Goal: Task Accomplishment & Management: Complete application form

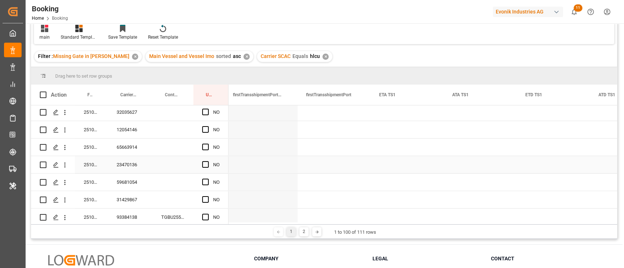
scroll to position [33, 0]
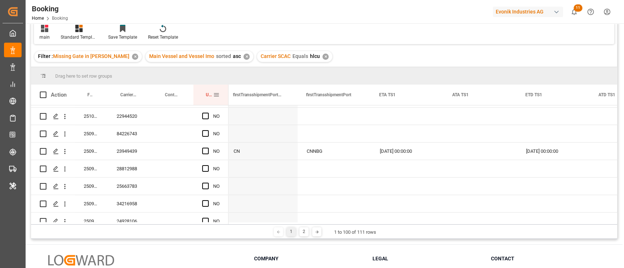
click at [217, 94] on span at bounding box center [216, 95] width 7 height 7
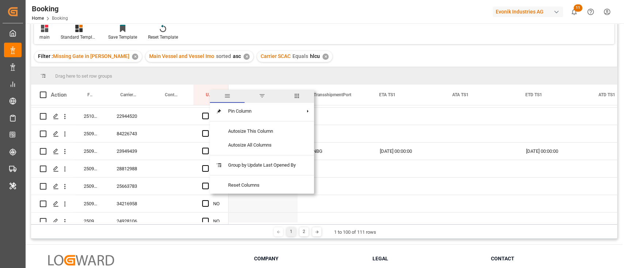
click at [301, 99] on span "columns" at bounding box center [296, 96] width 35 height 13
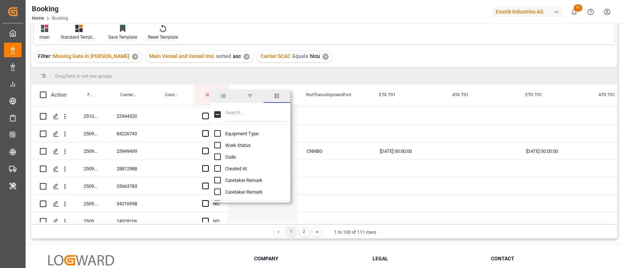
click at [283, 112] on input "Filter Columns Input" at bounding box center [255, 114] width 61 height 15
type input "last"
click at [218, 168] on input "Last Opened Date column toggle visibility (hidden)" at bounding box center [217, 168] width 7 height 7
checkbox input "true"
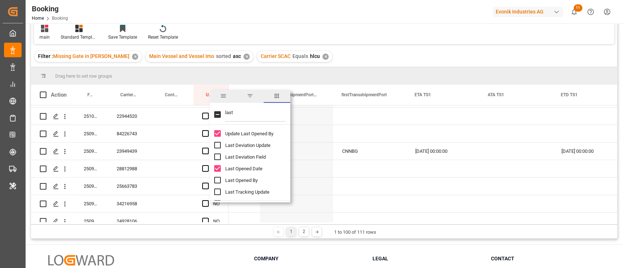
click at [216, 179] on input "Last Opened By column toggle visibility (hidden)" at bounding box center [217, 180] width 7 height 7
checkbox input "true"
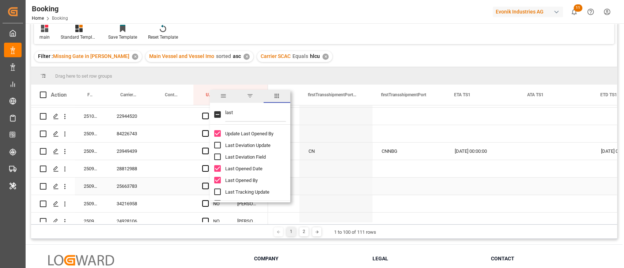
click at [321, 182] on div "Press SPACE to select this row." at bounding box center [335, 186] width 73 height 17
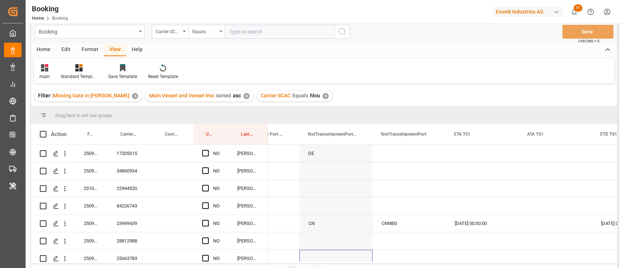
scroll to position [0, 0]
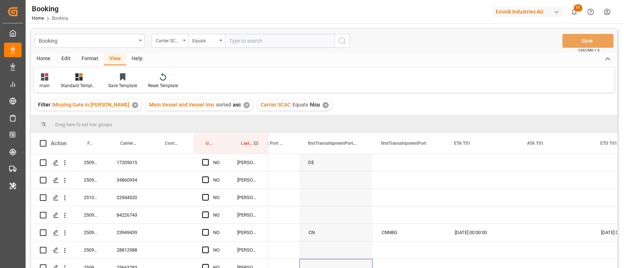
drag, startPoint x: 247, startPoint y: 143, endPoint x: 238, endPoint y: 137, distance: 10.0
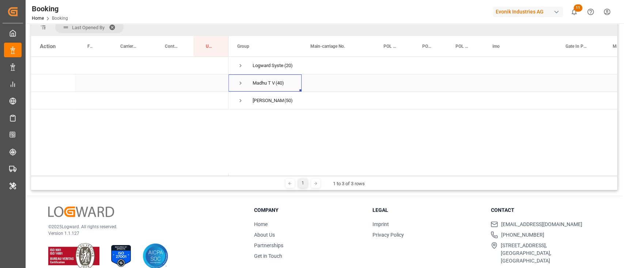
click at [243, 80] on span "Press SPACE to select this row." at bounding box center [240, 83] width 7 height 7
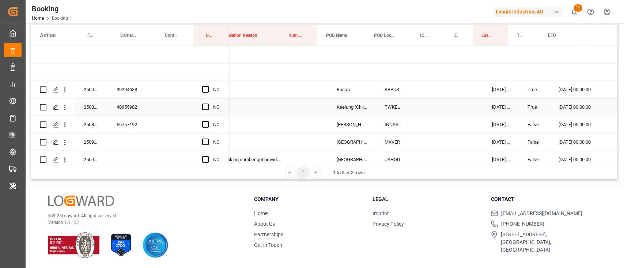
scroll to position [0, 497]
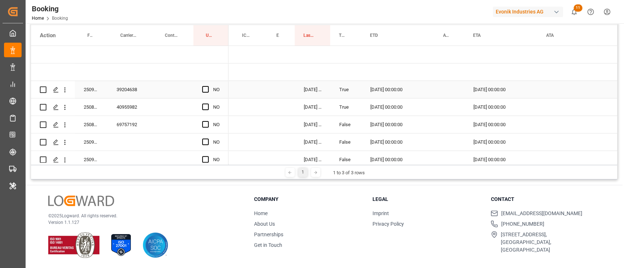
click at [127, 88] on div "39204638" at bounding box center [130, 89] width 45 height 17
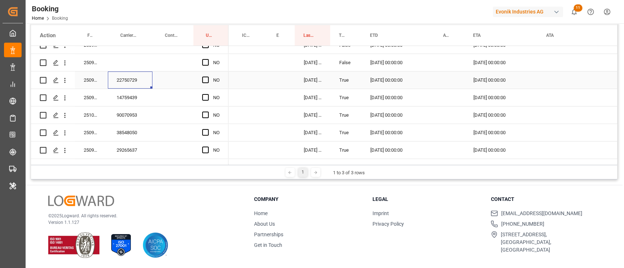
click at [144, 81] on div "22750729" at bounding box center [130, 80] width 45 height 17
click at [174, 89] on div "Press SPACE to select this row." at bounding box center [172, 97] width 41 height 17
click at [137, 75] on div "22750729" at bounding box center [130, 80] width 45 height 17
click at [204, 77] on span "Press SPACE to select this row." at bounding box center [205, 80] width 7 height 7
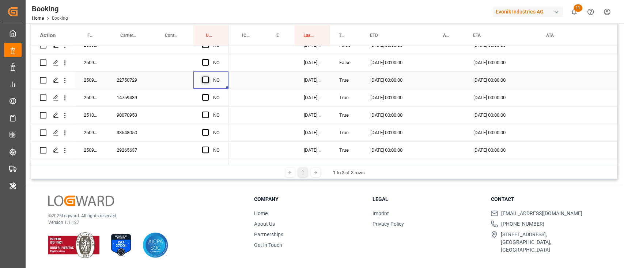
click at [207, 77] on input "Press SPACE to select this row." at bounding box center [207, 77] width 0 height 0
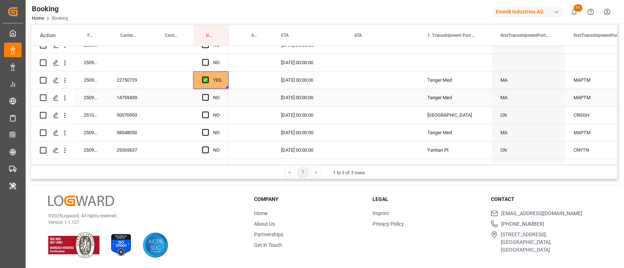
click at [139, 96] on div "14759439" at bounding box center [130, 97] width 45 height 17
click at [204, 100] on span "Press SPACE to select this row." at bounding box center [205, 97] width 7 height 7
click at [207, 94] on input "Press SPACE to select this row." at bounding box center [207, 94] width 0 height 0
click at [120, 119] on div "90070953" at bounding box center [130, 115] width 45 height 17
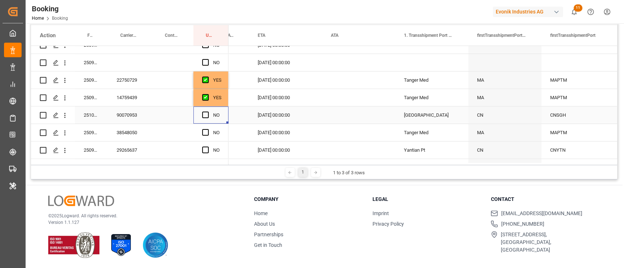
click at [201, 113] on div "NO" at bounding box center [210, 115] width 35 height 17
click at [202, 115] on span "Press SPACE to select this row." at bounding box center [205, 115] width 7 height 7
click at [207, 112] on input "Press SPACE to select this row." at bounding box center [207, 112] width 0 height 0
click at [140, 133] on div "38548050" at bounding box center [130, 132] width 45 height 17
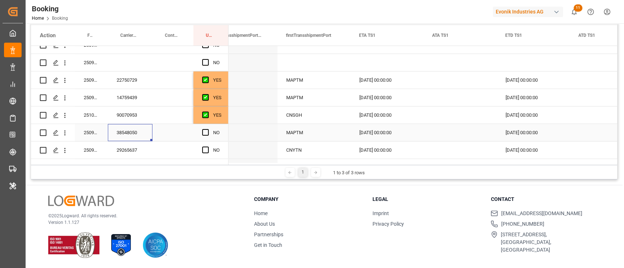
click at [192, 134] on div "Press SPACE to select this row." at bounding box center [172, 132] width 41 height 17
click at [208, 128] on div "Press SPACE to select this row." at bounding box center [207, 133] width 11 height 17
click at [204, 133] on span "Press SPACE to select this row." at bounding box center [205, 132] width 7 height 7
click at [207, 129] on input "Press SPACE to select this row." at bounding box center [207, 129] width 0 height 0
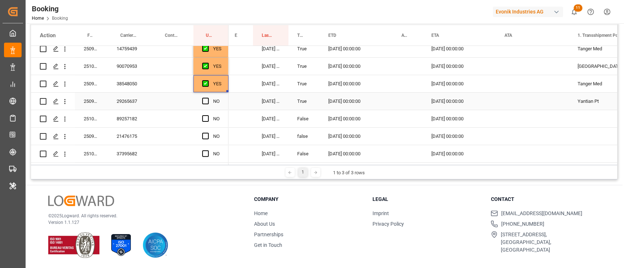
click at [123, 100] on div "29265637" at bounding box center [130, 101] width 45 height 17
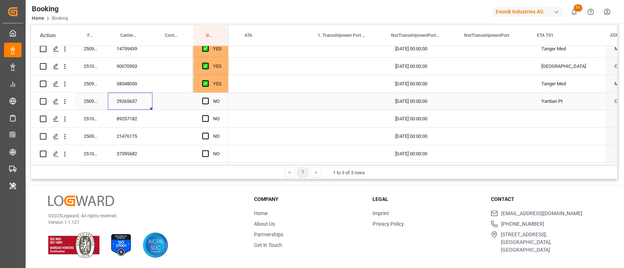
scroll to position [0, 960]
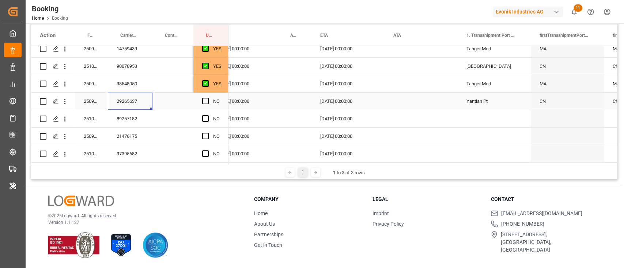
click at [338, 104] on div "[DATE] 00:00:00" at bounding box center [347, 101] width 73 height 17
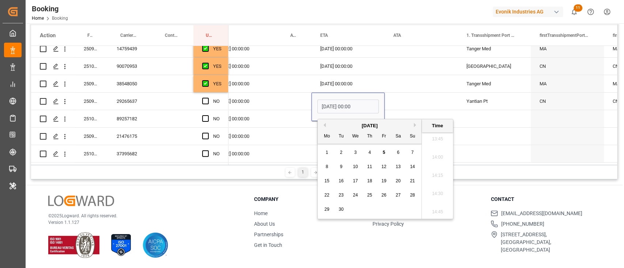
click at [416, 125] on button "Next Month" at bounding box center [415, 125] width 4 height 4
click at [413, 211] on span "30" at bounding box center [411, 209] width 5 height 5
type input "[DATE] 00:00"
click at [403, 105] on div "Press SPACE to select this row." at bounding box center [420, 101] width 73 height 17
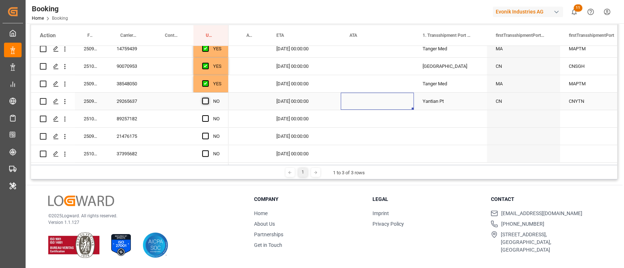
click at [207, 102] on span "Press SPACE to select this row." at bounding box center [205, 101] width 7 height 7
click at [207, 98] on input "Press SPACE to select this row." at bounding box center [207, 98] width 0 height 0
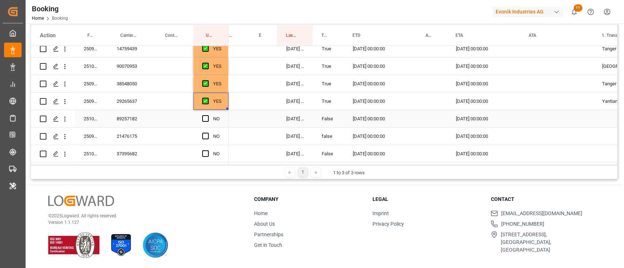
click at [131, 121] on div "89257182" at bounding box center [130, 118] width 45 height 17
click at [203, 116] on span "Press SPACE to select this row." at bounding box center [205, 118] width 7 height 7
click at [207, 115] on input "Press SPACE to select this row." at bounding box center [207, 115] width 0 height 0
click at [133, 136] on div "21476175" at bounding box center [130, 136] width 45 height 17
click at [203, 138] on span "Press SPACE to select this row." at bounding box center [205, 136] width 7 height 7
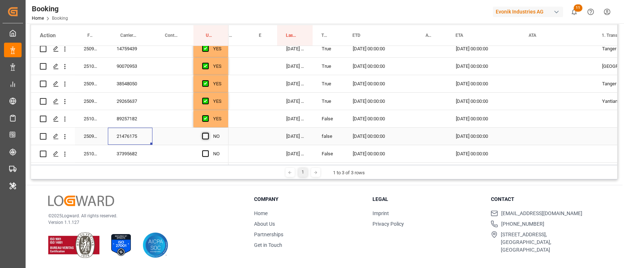
click at [207, 133] on input "Press SPACE to select this row." at bounding box center [207, 133] width 0 height 0
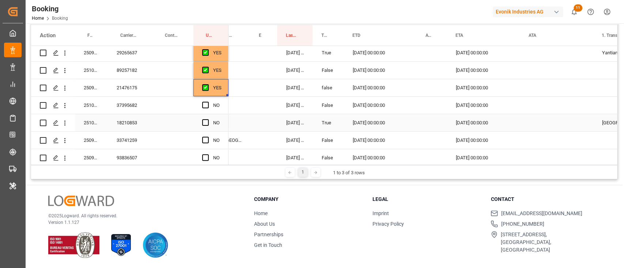
click at [132, 102] on div "37395682" at bounding box center [130, 105] width 45 height 17
click at [202, 104] on span "Press SPACE to select this row." at bounding box center [205, 105] width 7 height 7
click at [207, 102] on input "Press SPACE to select this row." at bounding box center [207, 102] width 0 height 0
click at [131, 123] on div "18210853" at bounding box center [130, 122] width 45 height 17
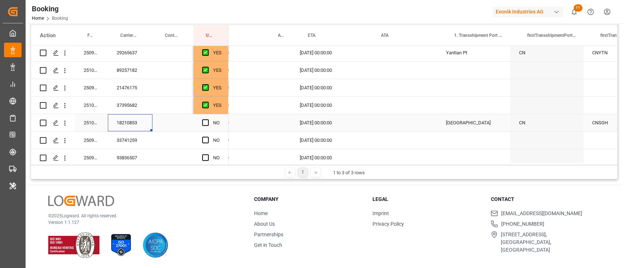
scroll to position [0, 799]
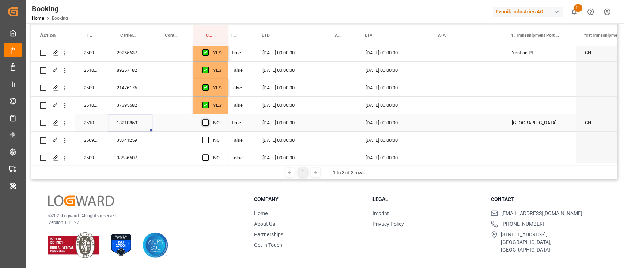
click at [202, 122] on span "Press SPACE to select this row." at bounding box center [205, 122] width 7 height 7
click at [207, 119] on input "Press SPACE to select this row." at bounding box center [207, 119] width 0 height 0
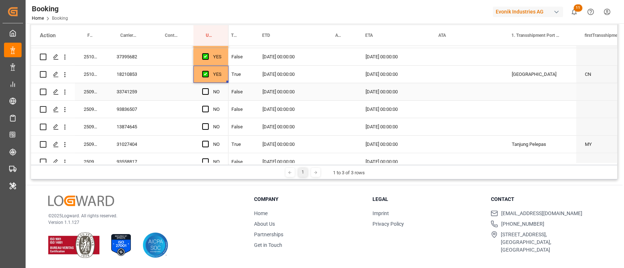
click at [122, 94] on div "33741259" at bounding box center [130, 91] width 45 height 17
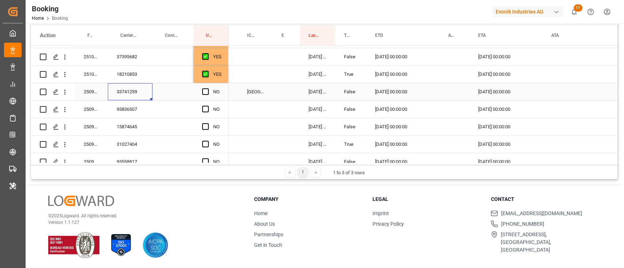
click at [203, 89] on span "Press SPACE to select this row." at bounding box center [205, 91] width 7 height 7
click at [207, 88] on input "Press SPACE to select this row." at bounding box center [207, 88] width 0 height 0
click at [124, 121] on div "13874645" at bounding box center [130, 126] width 45 height 17
click at [129, 108] on div "93836507" at bounding box center [130, 109] width 45 height 17
click at [209, 107] on div "Press SPACE to select this row." at bounding box center [207, 109] width 11 height 17
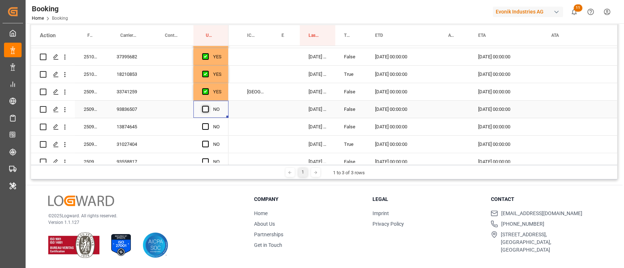
click at [205, 108] on span "Press SPACE to select this row." at bounding box center [205, 109] width 7 height 7
click at [207, 106] on input "Press SPACE to select this row." at bounding box center [207, 106] width 0 height 0
click at [143, 132] on div "13874645" at bounding box center [130, 126] width 45 height 17
click at [203, 127] on span "Press SPACE to select this row." at bounding box center [205, 126] width 7 height 7
click at [207, 123] on input "Press SPACE to select this row." at bounding box center [207, 123] width 0 height 0
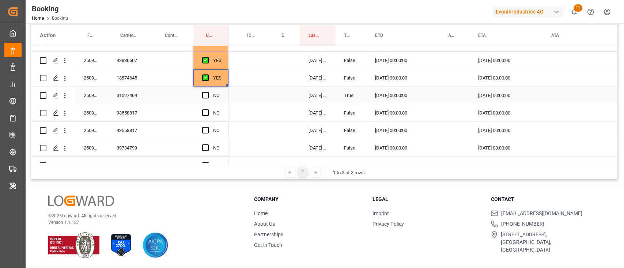
click at [149, 100] on div "31027404" at bounding box center [130, 95] width 45 height 17
click at [204, 94] on span "Press SPACE to select this row." at bounding box center [205, 95] width 7 height 7
click at [207, 92] on input "Press SPACE to select this row." at bounding box center [207, 92] width 0 height 0
click at [130, 113] on div "93558817" at bounding box center [130, 112] width 45 height 17
click at [203, 111] on span "Press SPACE to select this row." at bounding box center [205, 113] width 7 height 7
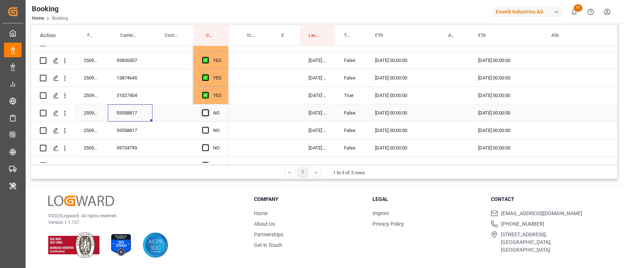
click at [207, 110] on input "Press SPACE to select this row." at bounding box center [207, 110] width 0 height 0
click at [208, 132] on span "Press SPACE to select this row." at bounding box center [205, 130] width 7 height 7
click at [207, 127] on input "Press SPACE to select this row." at bounding box center [207, 127] width 0 height 0
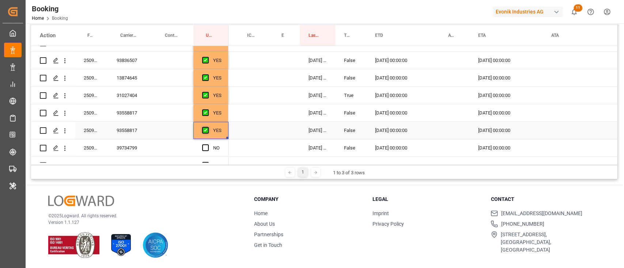
scroll to position [341, 0]
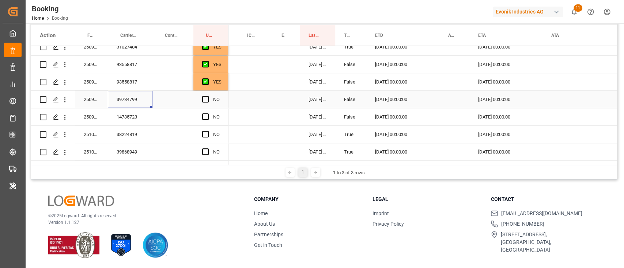
click at [134, 106] on div "39734799" at bounding box center [130, 99] width 45 height 17
click at [205, 102] on span "Press SPACE to select this row." at bounding box center [205, 99] width 7 height 7
click at [207, 96] on input "Press SPACE to select this row." at bounding box center [207, 96] width 0 height 0
click at [129, 120] on div "14735723" at bounding box center [130, 116] width 45 height 17
click at [204, 115] on span "Press SPACE to select this row." at bounding box center [205, 117] width 7 height 7
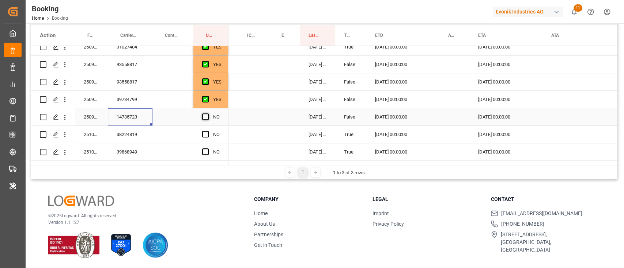
click at [207, 114] on input "Press SPACE to select this row." at bounding box center [207, 114] width 0 height 0
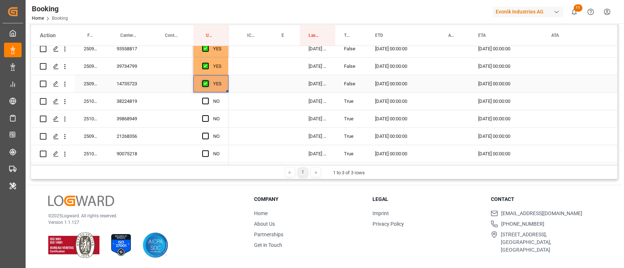
scroll to position [389, 0]
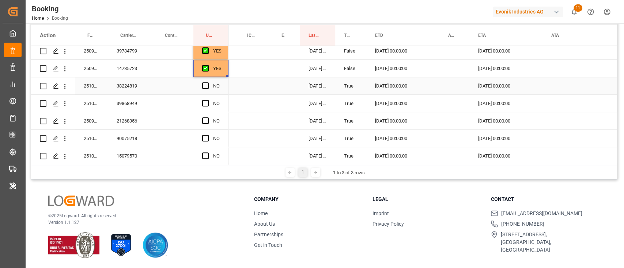
click at [133, 86] on div "38224819" at bounding box center [130, 85] width 45 height 17
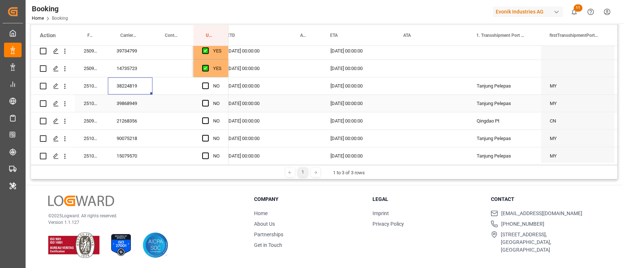
scroll to position [0, 962]
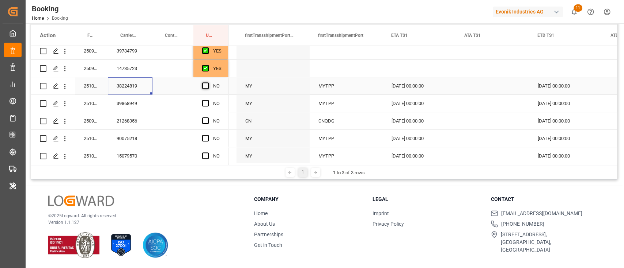
click at [204, 86] on span "Press SPACE to select this row." at bounding box center [205, 86] width 7 height 7
click at [207, 83] on input "Press SPACE to select this row." at bounding box center [207, 83] width 0 height 0
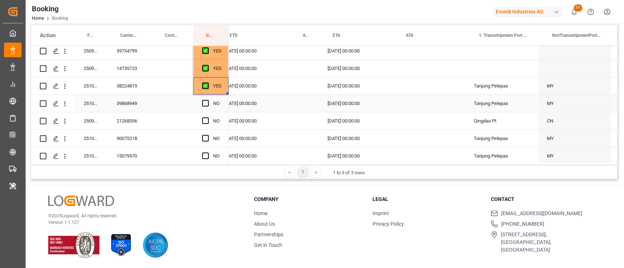
scroll to position [0, 778]
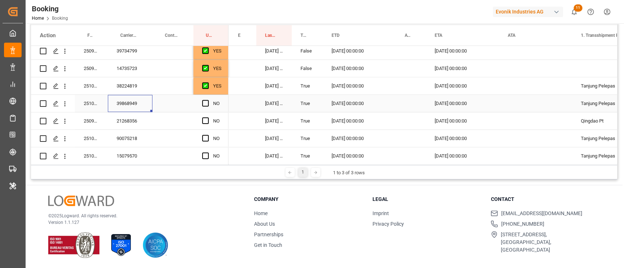
click at [136, 104] on div "39868949" at bounding box center [130, 103] width 45 height 17
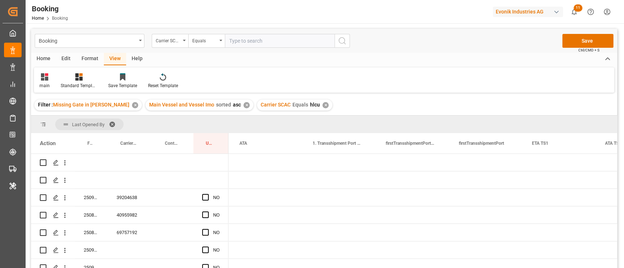
scroll to position [389, 0]
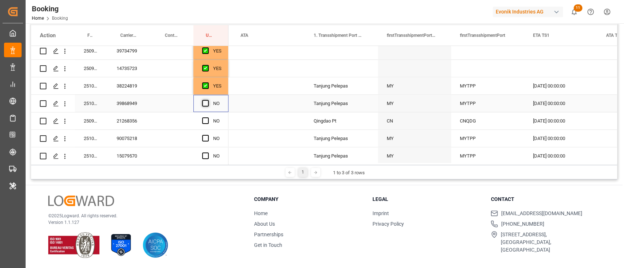
click at [203, 100] on span "Press SPACE to select this row." at bounding box center [205, 103] width 7 height 7
click at [207, 100] on input "Press SPACE to select this row." at bounding box center [207, 100] width 0 height 0
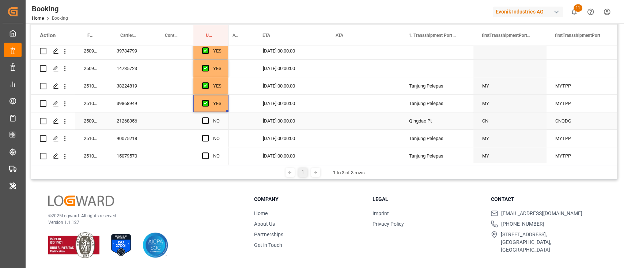
scroll to position [0, 0]
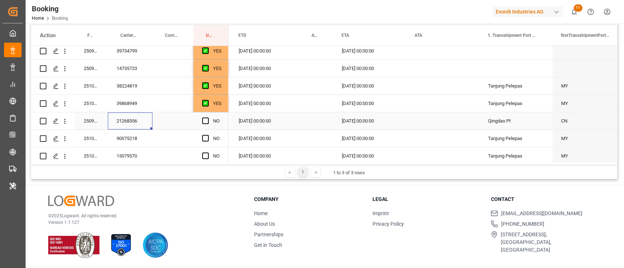
click at [139, 116] on div "21268356" at bounding box center [130, 121] width 45 height 17
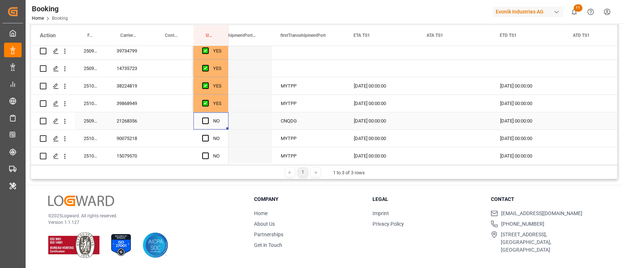
click at [201, 122] on div "NO" at bounding box center [210, 121] width 35 height 17
click at [206, 121] on span "Press SPACE to select this row." at bounding box center [205, 121] width 7 height 7
click at [207, 118] on input "Press SPACE to select this row." at bounding box center [207, 118] width 0 height 0
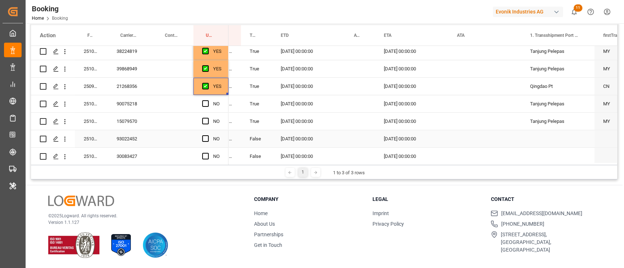
scroll to position [438, 0]
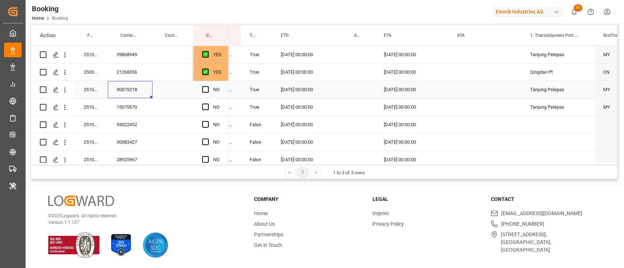
click at [129, 91] on div "90075218" at bounding box center [130, 89] width 45 height 17
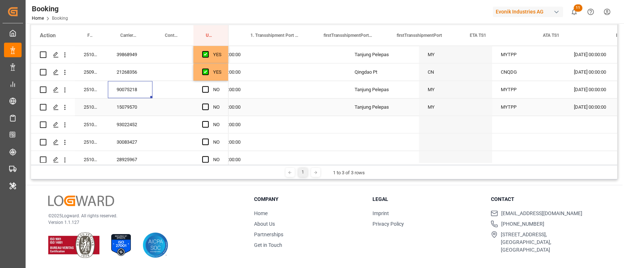
scroll to position [0, 1160]
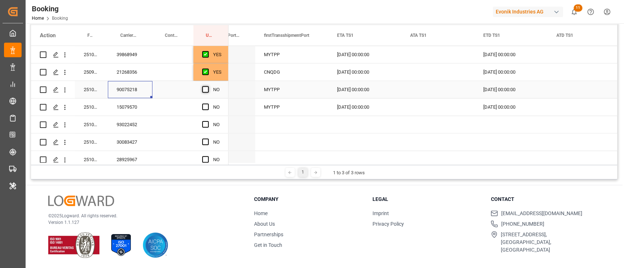
click at [203, 88] on span "Press SPACE to select this row." at bounding box center [205, 89] width 7 height 7
click at [207, 86] on input "Press SPACE to select this row." at bounding box center [207, 86] width 0 height 0
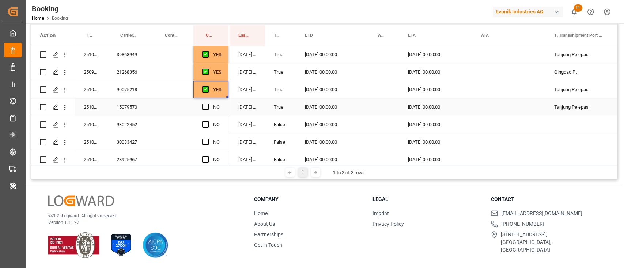
click at [146, 105] on div "15079570" at bounding box center [130, 107] width 45 height 17
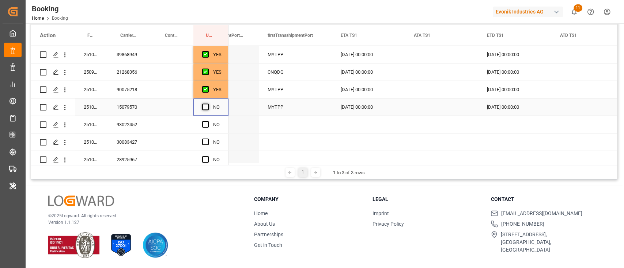
click at [207, 106] on span "Press SPACE to select this row." at bounding box center [205, 107] width 7 height 7
click at [207, 104] on input "Press SPACE to select this row." at bounding box center [207, 104] width 0 height 0
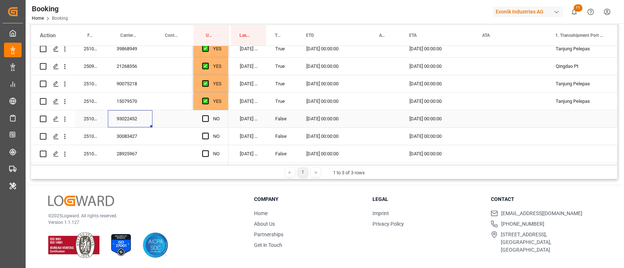
click at [135, 122] on div "93022452" at bounding box center [130, 118] width 45 height 17
click at [203, 114] on div "Press SPACE to select this row." at bounding box center [207, 119] width 11 height 17
click at [203, 121] on span "Press SPACE to select this row." at bounding box center [205, 118] width 7 height 7
click at [207, 115] on input "Press SPACE to select this row." at bounding box center [207, 115] width 0 height 0
click at [127, 130] on div "30083427" at bounding box center [130, 136] width 45 height 17
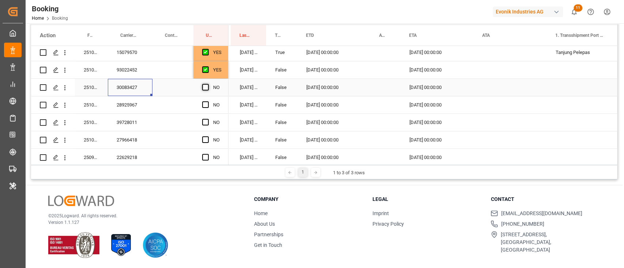
click at [205, 89] on span "Press SPACE to select this row." at bounding box center [205, 87] width 7 height 7
click at [207, 84] on input "Press SPACE to select this row." at bounding box center [207, 84] width 0 height 0
click at [117, 105] on div "28925967" at bounding box center [130, 104] width 45 height 17
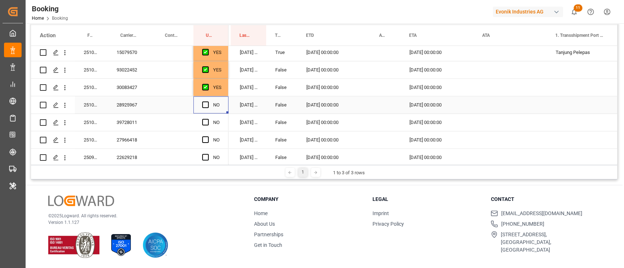
click at [209, 102] on div "Press SPACE to select this row." at bounding box center [207, 105] width 11 height 17
click at [204, 102] on span "Press SPACE to select this row." at bounding box center [205, 105] width 7 height 7
click at [207, 102] on input "Press SPACE to select this row." at bounding box center [207, 102] width 0 height 0
click at [129, 126] on div "39728011" at bounding box center [130, 122] width 45 height 17
click at [203, 125] on span "Press SPACE to select this row." at bounding box center [205, 122] width 7 height 7
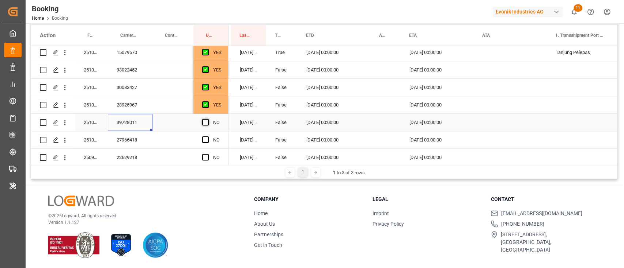
click at [207, 119] on input "Press SPACE to select this row." at bounding box center [207, 119] width 0 height 0
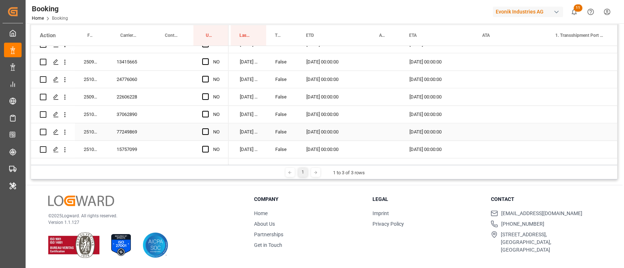
scroll to position [639, 0]
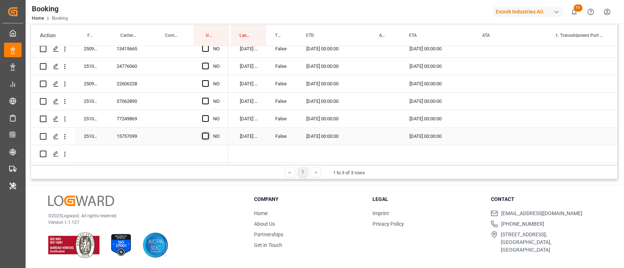
click at [206, 134] on span "Press SPACE to select this row." at bounding box center [205, 136] width 7 height 7
click at [207, 133] on input "Press SPACE to select this row." at bounding box center [207, 133] width 0 height 0
click at [208, 113] on div "Press SPACE to select this row." at bounding box center [207, 119] width 11 height 17
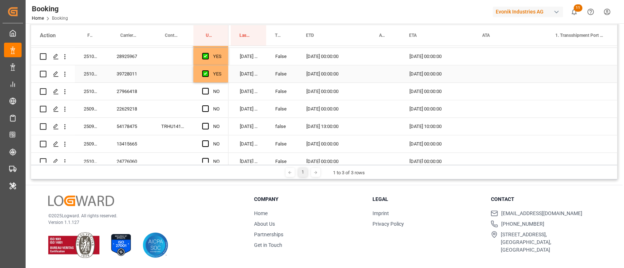
click at [224, 77] on div "YES" at bounding box center [210, 73] width 35 height 17
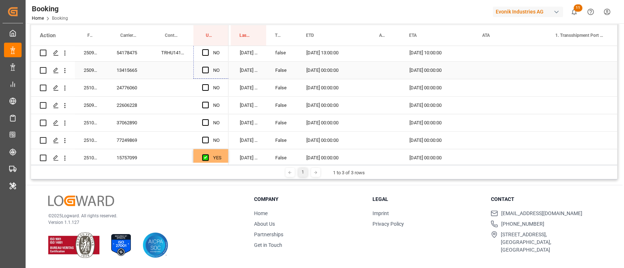
scroll to position [639, 0]
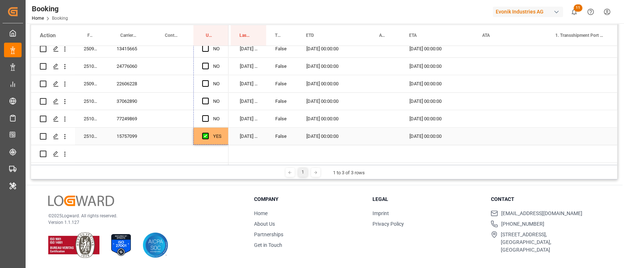
drag, startPoint x: 227, startPoint y: 81, endPoint x: 222, endPoint y: 131, distance: 50.6
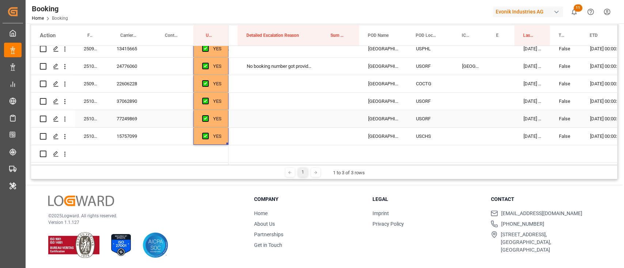
scroll to position [590, 0]
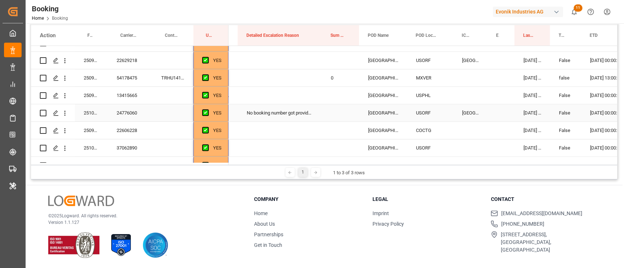
click at [295, 115] on div "No booking number got provided by customer/forwarder, No container number got p…" at bounding box center [280, 112] width 84 height 17
click at [300, 115] on div "No booking number got provided by customer/forwarder, No container number got p…" at bounding box center [277, 118] width 58 height 8
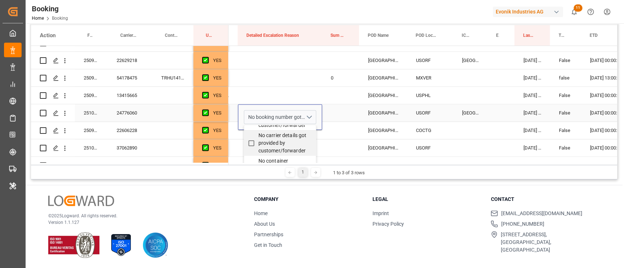
scroll to position [341, 0]
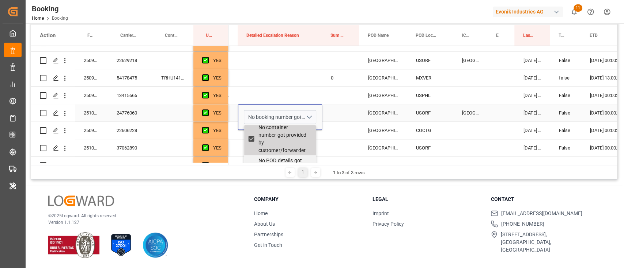
click at [250, 145] on input "No container number got provided by customer/forwarder" at bounding box center [251, 139] width 14 height 14
checkbox input "false"
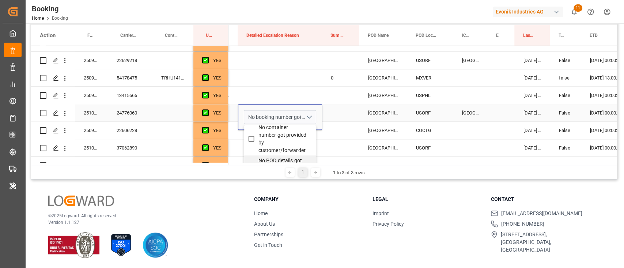
click at [337, 111] on div "Press SPACE to select this row." at bounding box center [340, 112] width 37 height 17
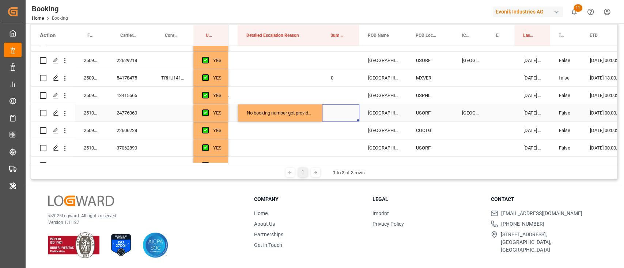
click at [312, 118] on div "No booking number got provided by customer/forwarder" at bounding box center [280, 112] width 84 height 17
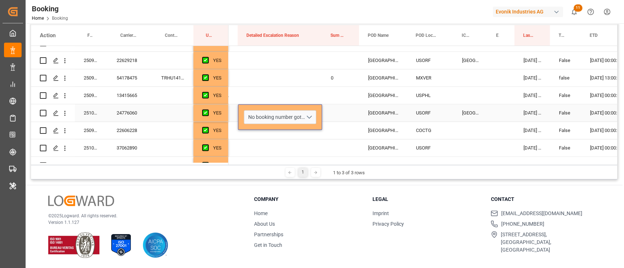
click at [294, 124] on div "No booking number got provided by customer/forwarder" at bounding box center [280, 117] width 84 height 26
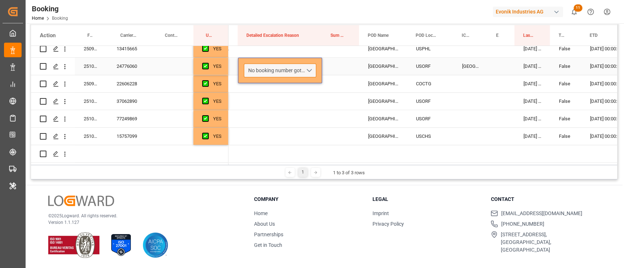
click at [277, 73] on button "No booking number got provided by customer/forwarder" at bounding box center [280, 71] width 72 height 14
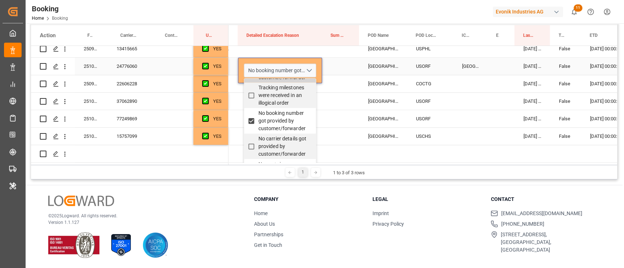
scroll to position [292, 0]
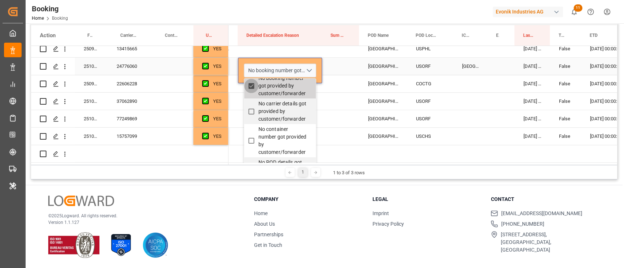
click at [249, 91] on input "No booking number got provided by customer/forwarder" at bounding box center [251, 86] width 14 height 14
checkbox input "false"
click at [341, 93] on div "Press SPACE to select this row." at bounding box center [340, 101] width 37 height 17
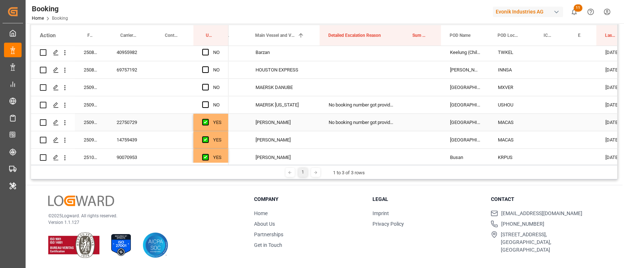
scroll to position [103, 0]
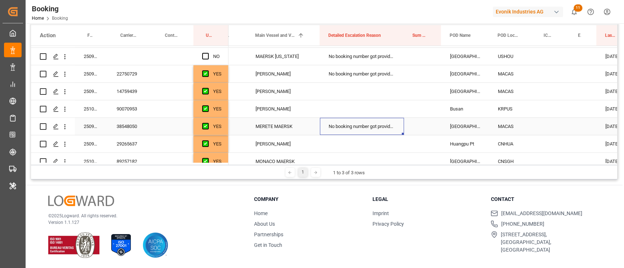
click at [352, 126] on div "No booking number got provided by customer/forwarder, No container number got p…" at bounding box center [362, 126] width 84 height 17
click at [390, 130] on button "No booking number got provided by customer/forwarder, No container number got p…" at bounding box center [361, 131] width 72 height 14
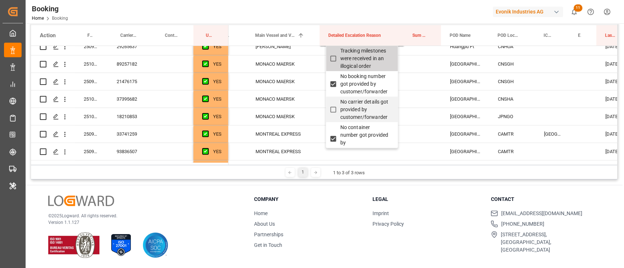
scroll to position [292, 0]
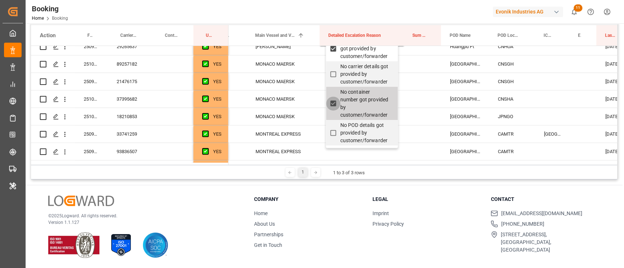
click at [330, 109] on input "No container number got provided by customer/forwarder" at bounding box center [333, 103] width 14 height 14
checkbox input "false"
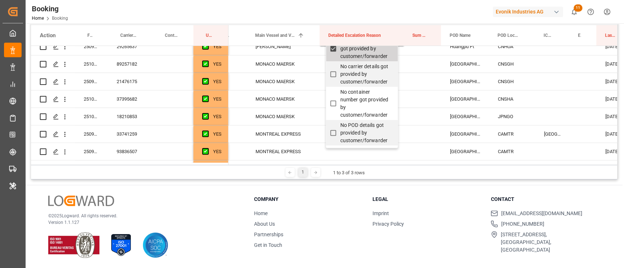
click at [334, 56] on input "No booking number got provided by customer/forwarder" at bounding box center [333, 49] width 14 height 14
checkbox input "false"
click at [416, 72] on div "Press SPACE to select this row." at bounding box center [422, 64] width 37 height 17
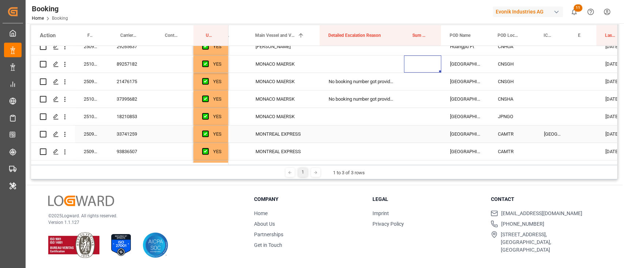
scroll to position [152, 0]
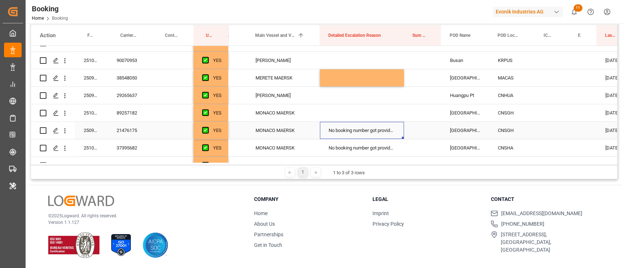
click at [380, 136] on div "No booking number got provided by customer/forwarder, No container number got p…" at bounding box center [362, 130] width 84 height 17
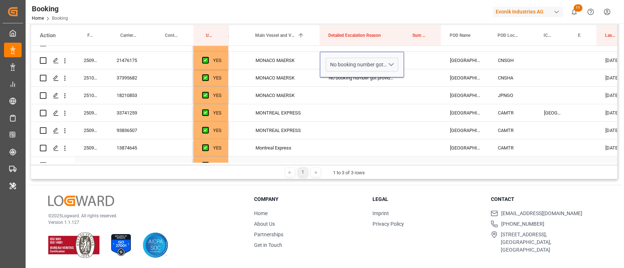
scroll to position [201, 0]
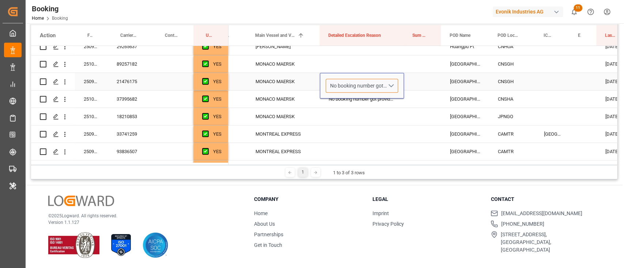
click at [352, 83] on div "No booking number got provided by customer/forwarder, No container number got p…" at bounding box center [359, 86] width 58 height 8
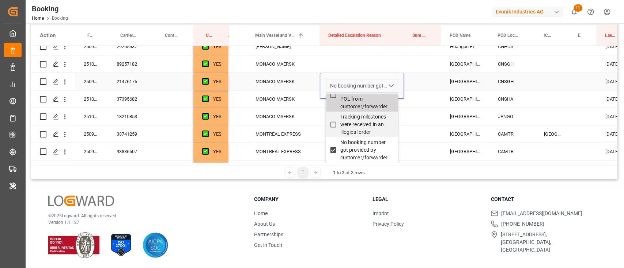
scroll to position [292, 0]
click at [329, 107] on input "No booking number got provided by customer/forwarder" at bounding box center [333, 101] width 14 height 14
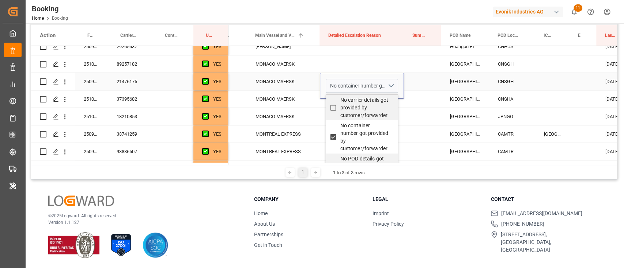
scroll to position [341, 0]
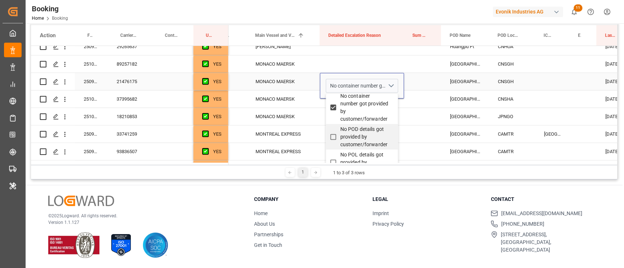
checkbox input "false"
click at [333, 112] on input "No container number got provided by customer/forwarder" at bounding box center [333, 107] width 14 height 14
checkbox input "false"
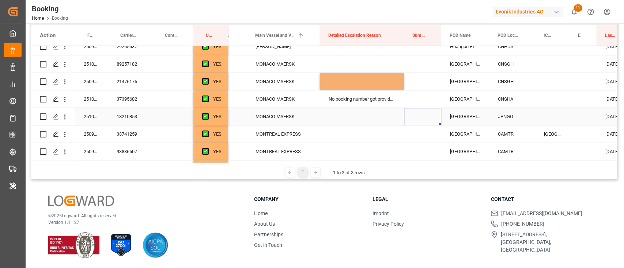
click at [424, 111] on div "Press SPACE to select this row." at bounding box center [422, 116] width 37 height 17
click at [348, 103] on div "No booking number got provided by customer/forwarder, No container number got p…" at bounding box center [362, 99] width 84 height 17
click at [348, 104] on div "No booking number got provided by customer/forwarder, No container number got p…" at bounding box center [362, 99] width 84 height 17
click at [348, 104] on div "No booking number got provided by customer/forwarder, No container number got p…" at bounding box center [359, 104] width 58 height 8
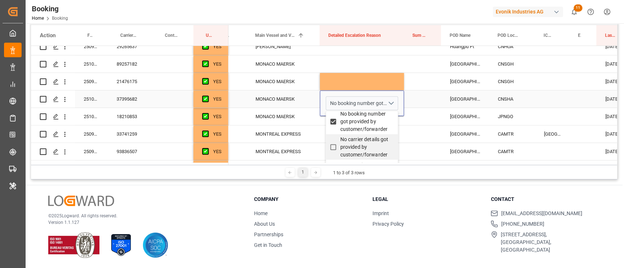
scroll to position [292, 0]
click at [331, 125] on input "No booking number got provided by customer/forwarder" at bounding box center [333, 119] width 14 height 14
checkbox input "false"
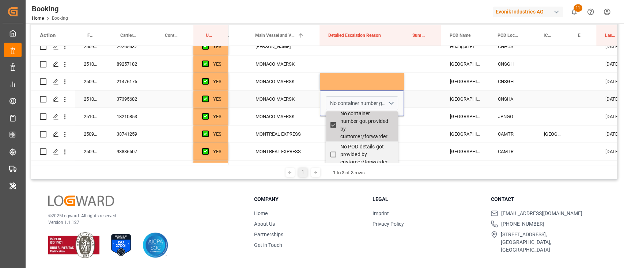
click at [332, 129] on input "No container number got provided by customer/forwarder" at bounding box center [333, 125] width 14 height 14
checkbox input "false"
click at [423, 107] on div "Press SPACE to select this row." at bounding box center [422, 99] width 37 height 17
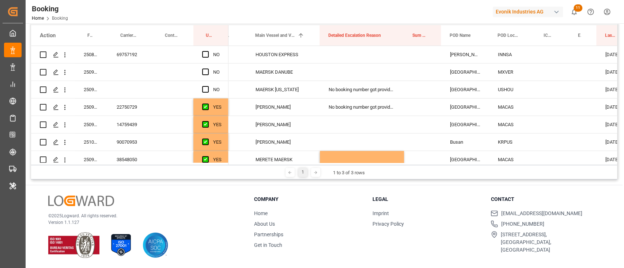
scroll to position [55, 0]
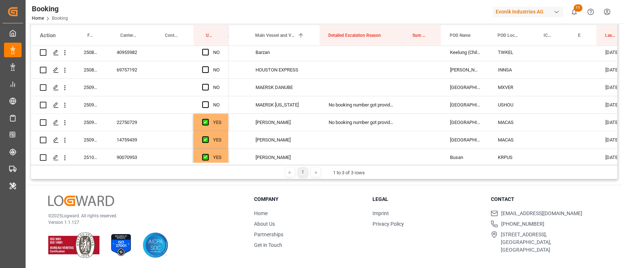
click at [356, 122] on div "No booking number got provided by customer/forwarder, No container number got p…" at bounding box center [362, 122] width 84 height 17
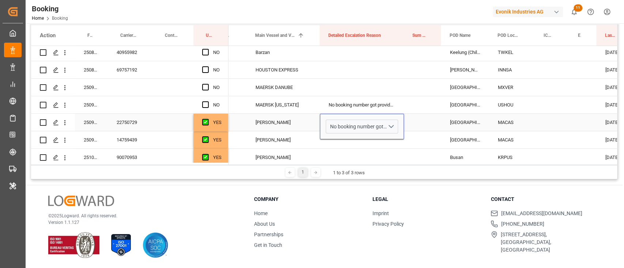
click at [356, 122] on button "No booking number got provided by customer/forwarder, No container number got p…" at bounding box center [361, 127] width 72 height 14
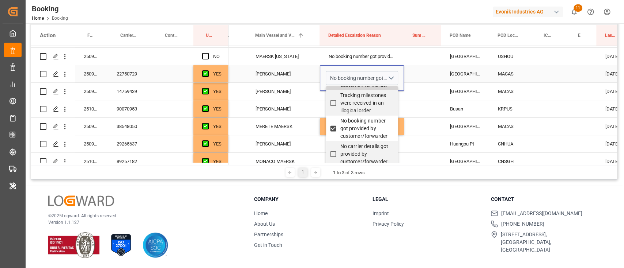
scroll to position [292, 0]
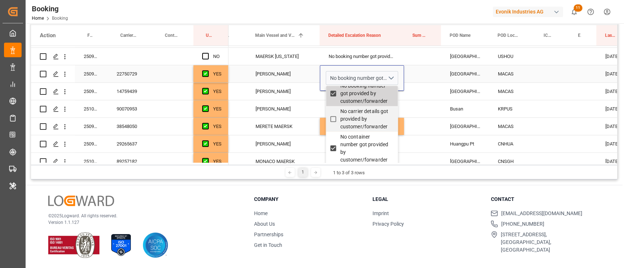
click at [333, 101] on input "No booking number got provided by customer/forwarder" at bounding box center [333, 94] width 14 height 14
checkbox input "false"
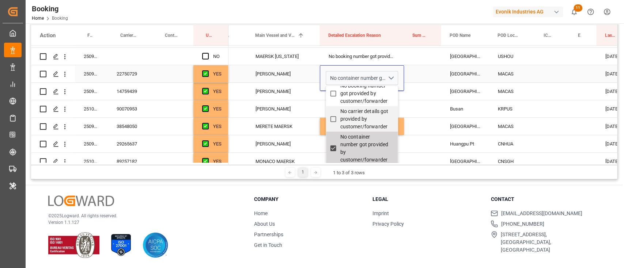
click at [333, 153] on input "No container number got provided by customer/forwarder" at bounding box center [333, 148] width 14 height 14
checkbox input "false"
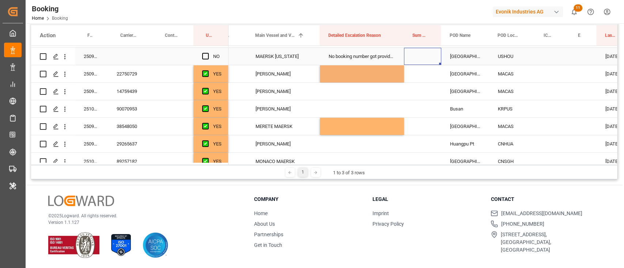
click at [415, 64] on div "Press SPACE to select this row." at bounding box center [422, 56] width 37 height 17
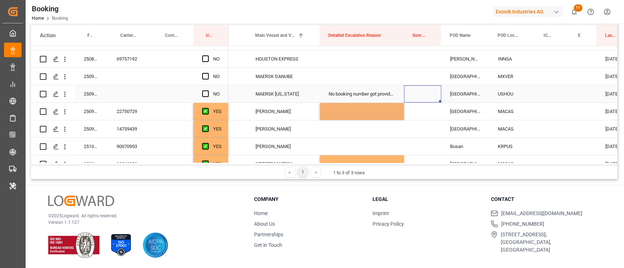
scroll to position [55, 0]
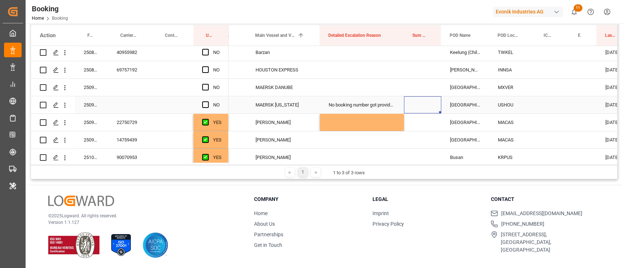
click at [386, 108] on div "No booking number got provided by customer/forwarder, No container number got p…" at bounding box center [362, 104] width 84 height 17
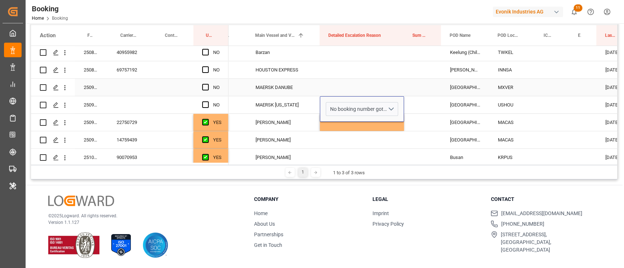
click at [394, 78] on div "Press SPACE to select this row." at bounding box center [362, 69] width 84 height 17
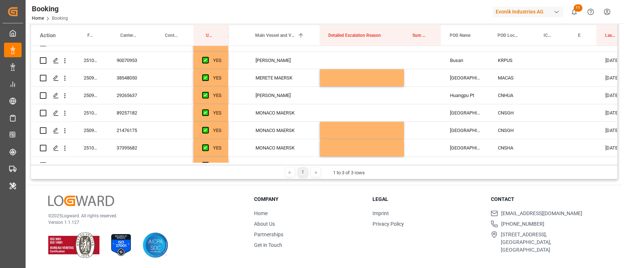
scroll to position [298, 0]
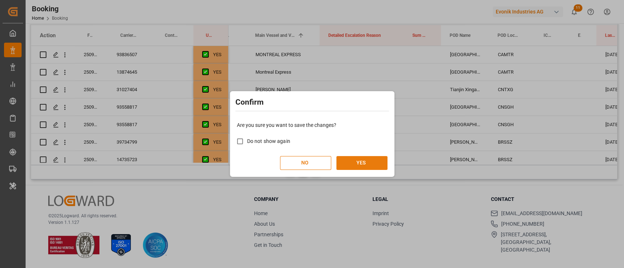
click at [356, 161] on button "YES" at bounding box center [361, 163] width 51 height 14
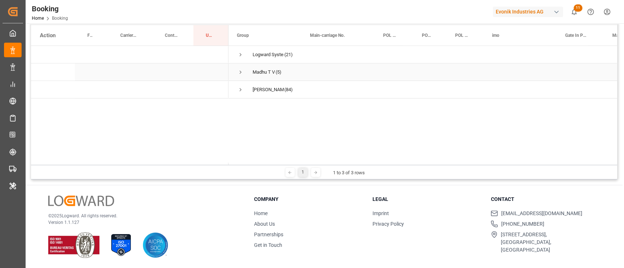
scroll to position [0, 0]
click at [242, 52] on span "Press SPACE to select this row." at bounding box center [240, 55] width 7 height 7
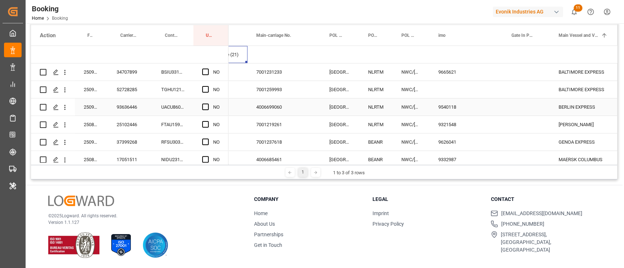
scroll to position [0, 55]
click at [126, 96] on div "52728285" at bounding box center [130, 89] width 45 height 17
click at [65, 89] on icon "open menu" at bounding box center [65, 90] width 8 height 8
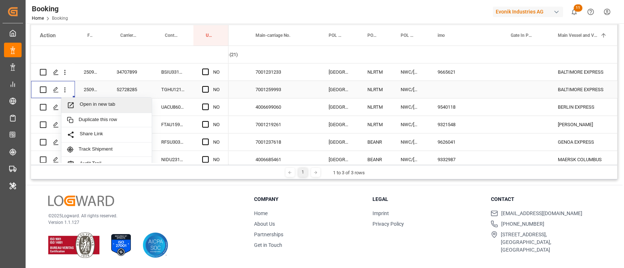
click at [98, 105] on span "Open in new tab" at bounding box center [113, 106] width 66 height 8
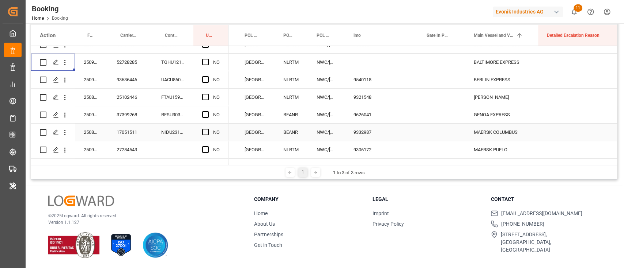
scroll to position [0, 0]
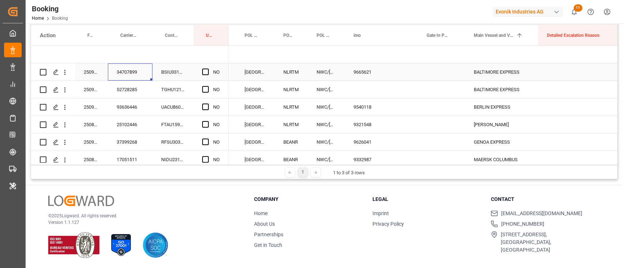
click at [132, 74] on div "34707899" at bounding box center [130, 72] width 45 height 17
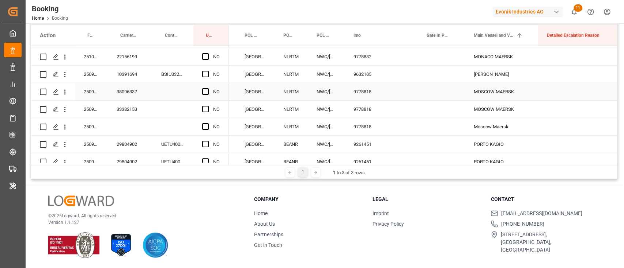
scroll to position [306, 0]
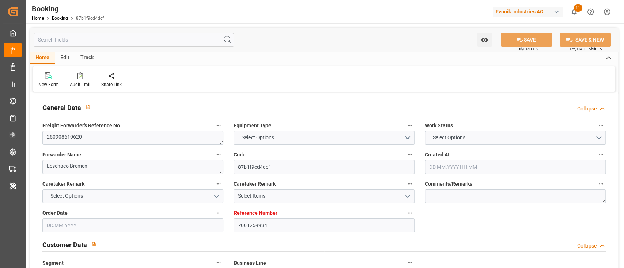
type textarea "250908610620"
type textarea "Leschaco Bremen"
type input "87b1f9cd4dcf"
type input "7001259994"
type textarea "CU-KA"
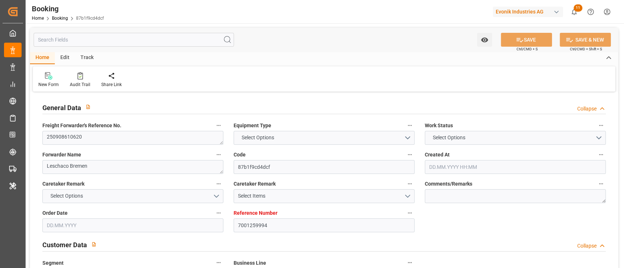
type input "7001259993"
type textarea "robert.kegelmann@evonik.com"
type textarea "CIF"
type textarea "DAMMAM BONDED FREEZONE"
type textarea "Hanau"
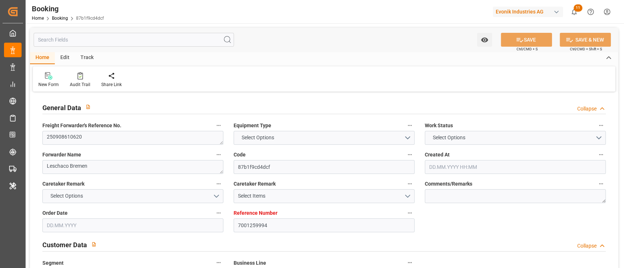
type textarea "TGHU1213672"
type input "BALTIMORE EXPRESS"
type input "HLCU"
type textarea "52728285"
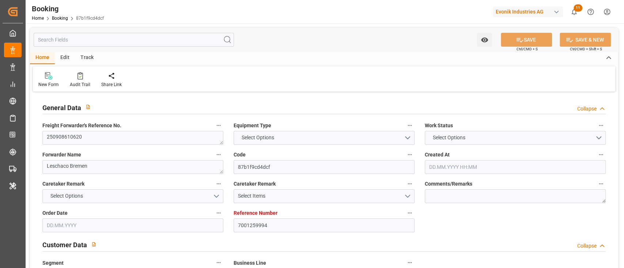
type input "[GEOGRAPHIC_DATA]"
type input "Ad Dammam"
type input "[DEMOGRAPHIC_DATA]"
type textarea "INPUT_Evonik_Seeburger_IFTSTA_1003118650_20250905104232145.edi"
type textarea "NWC/UK North West Continent / UK_SADMM_HLCU_CU-KA"
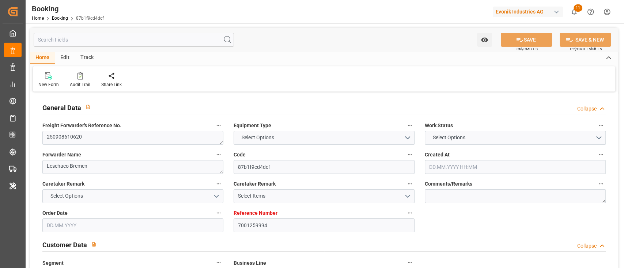
type textarea "INPUT_Evonik_Seeburger_IFTMIN_1003091294_20250827135025928.edi,INPUT_Evonik_See…"
type textarea "1003118650"
type textarea "Logward System"
type textarea "businessDivision-businessLine-"
type textarea "IFTSTA"
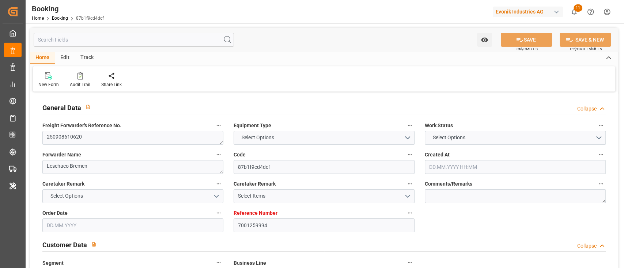
type textarea "a011t00000LcJC5AAN"
type textarea "Yes"
type input "7001259994"
type input "Hapag Lloyd"
type input "Hapag Lloyd Aktiengesellschaft"
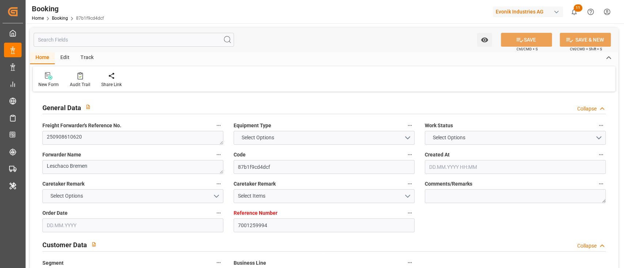
type input "NLRTM"
type input "SADMM"
type input "OMSLL"
type input "0"
type input "27.08.2025 11:51"
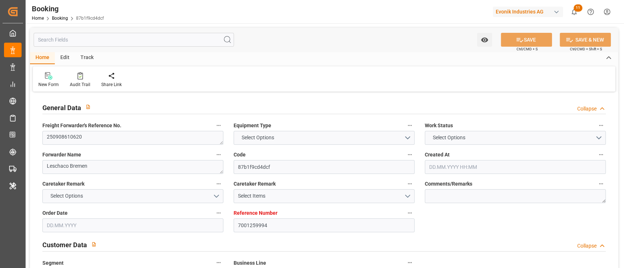
type input "27.08.2025"
type input "23.10.2025"
type input "05.09.2025"
type input "05.09.2025 00:00"
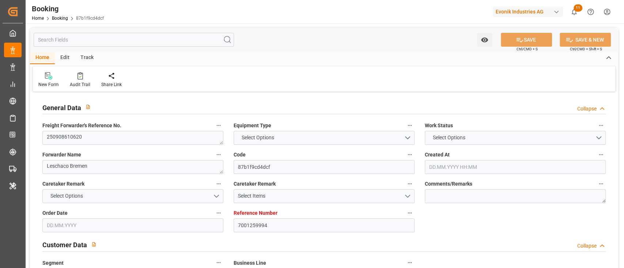
type input "01.09.2025"
type input "12.09.2025 00:00"
type input "19.10.2025 00:00"
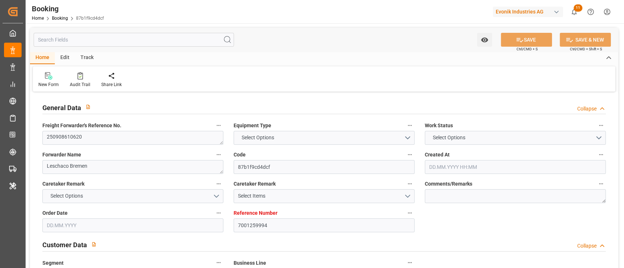
type input "23.10.2025 00:00"
type input "19.10.2025 00:00"
type input "25.10.2025 00:00"
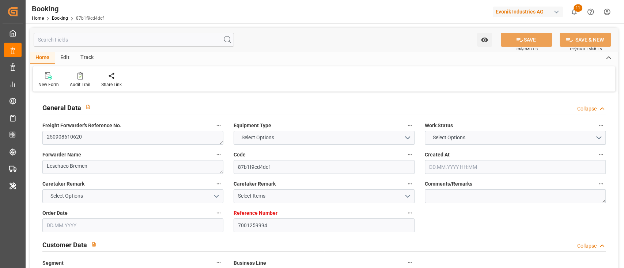
type input "05.09.2025 08:43"
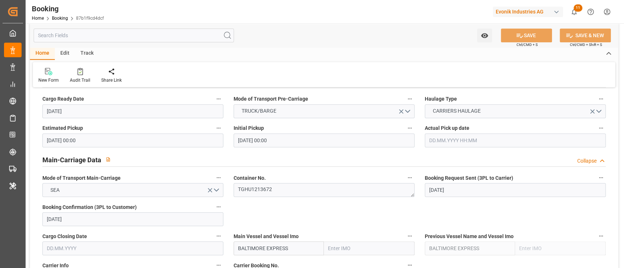
scroll to position [487, 0]
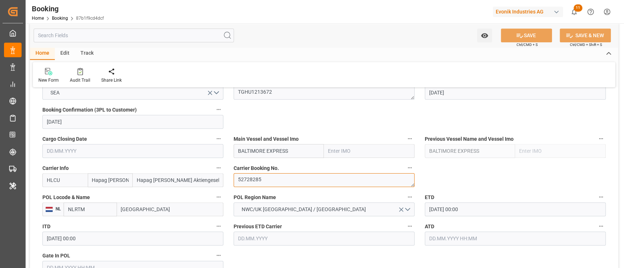
click at [248, 181] on textarea "52728285" at bounding box center [323, 181] width 181 height 14
click at [304, 155] on input "BALTIMORE EXPRESS" at bounding box center [278, 151] width 91 height 14
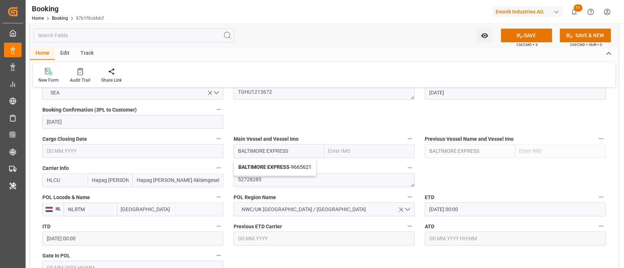
click at [267, 170] on b "BALTIMORE EXPRESS" at bounding box center [263, 167] width 51 height 6
type input "BALTIMORE EXPRESS"
type input "9665621"
type input "BALTIMORE EXPRESS"
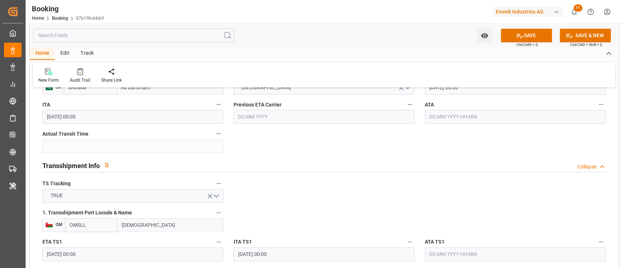
scroll to position [682, 0]
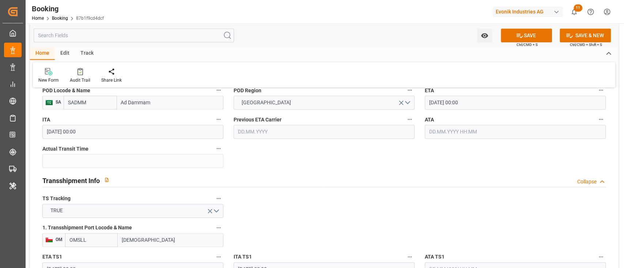
click at [508, 100] on input "19.10.2025 00:00" at bounding box center [514, 103] width 181 height 14
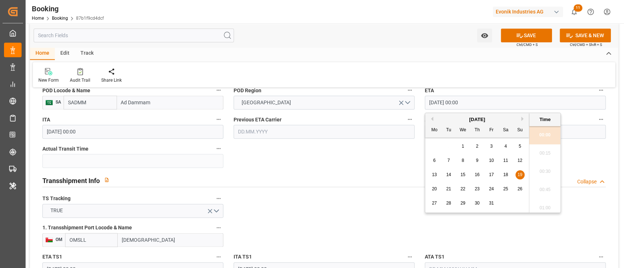
click at [476, 206] on div "30" at bounding box center [476, 203] width 9 height 9
type input "30.10.2025 00:00"
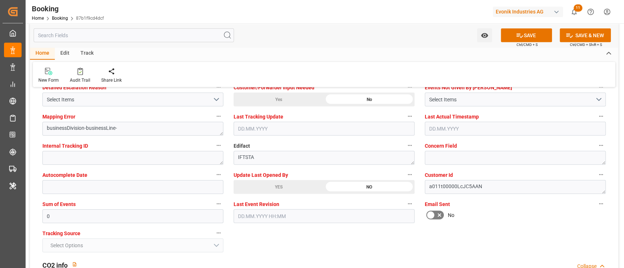
scroll to position [1412, 0]
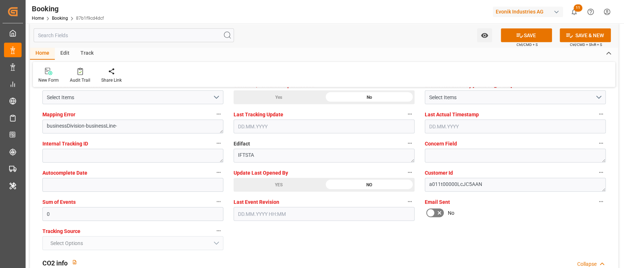
click at [263, 179] on div "YES" at bounding box center [278, 185] width 90 height 14
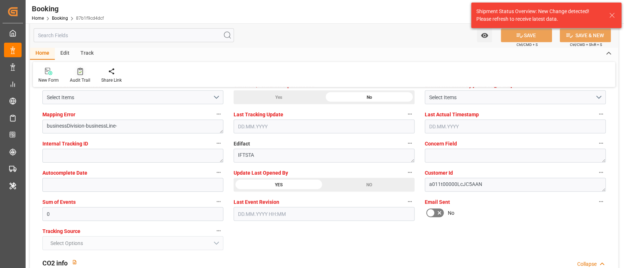
click at [81, 76] on div "Audit Trail" at bounding box center [79, 76] width 31 height 16
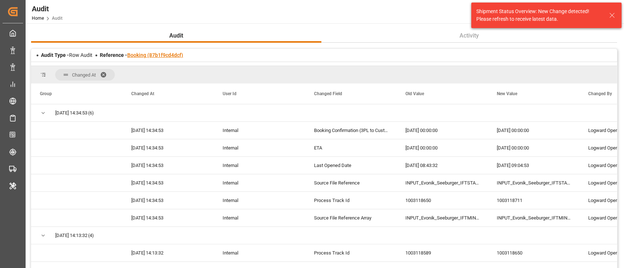
click at [131, 53] on link "Booking (87b1f9cd4dcf)" at bounding box center [155, 55] width 56 height 6
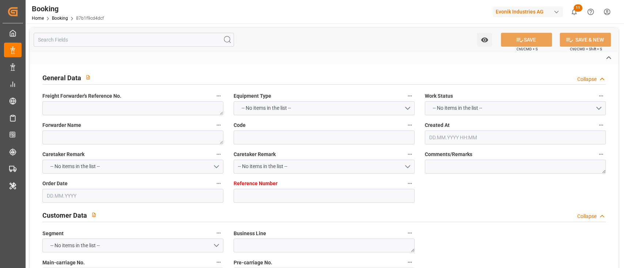
type textarea "250908610620"
type textarea "Leschaco Bremen"
type input "87b1f9cd4dcf"
type input "7001259994"
type textarea "CU-KA"
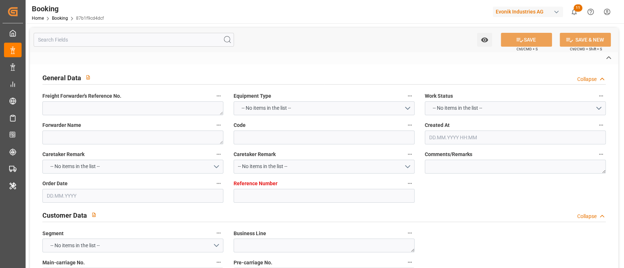
type input "7001259993"
type textarea "robert.kegelmann@evonik.com"
type textarea "CIF"
type textarea "DAMMAM BONDED FREEZONE"
type textarea "Hanau"
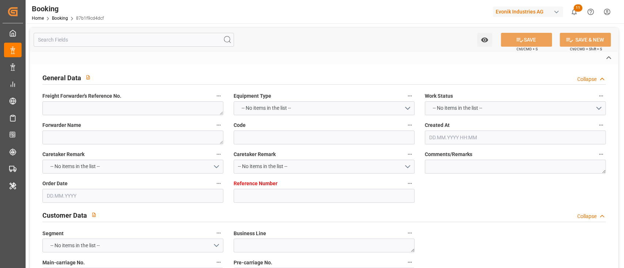
type textarea "TGHU1213672"
type input "BALTIMORE EXPRESS"
type input "HLCU"
type textarea "52728285"
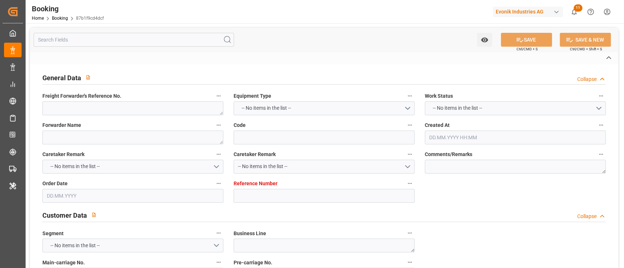
type input "[GEOGRAPHIC_DATA]"
type input "Ad Dammam"
type input "[DEMOGRAPHIC_DATA]"
type textarea "INPUT_Evonik_Seeburger_IFTSTA_1003118711_20250905110313646.edi"
type textarea "NWC/UK North West Continent / UK_SADMM_HLCU_CU-KA"
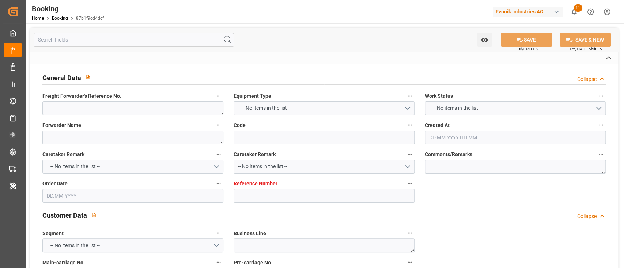
type textarea "INPUT_Evonik_Seeburger_IFTMIN_1003091294_20250827135025928.edi,INPUT_Evonik_See…"
type textarea "1003118711"
type textarea "Logward System"
type textarea "businessDivision-businessLine-"
type textarea "IFTSTA"
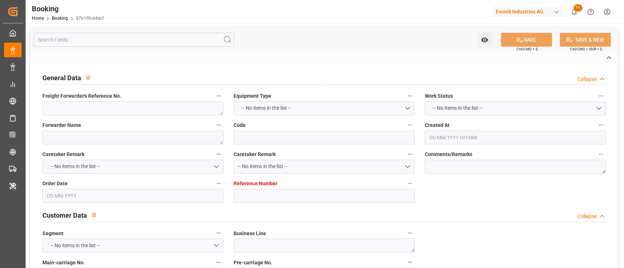
type textarea "a011t00000LcJC5AAN"
type textarea "Yes"
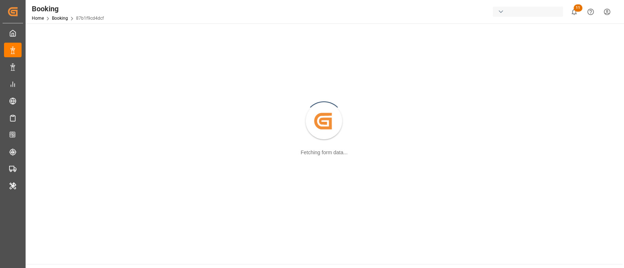
scroll to position [79, 0]
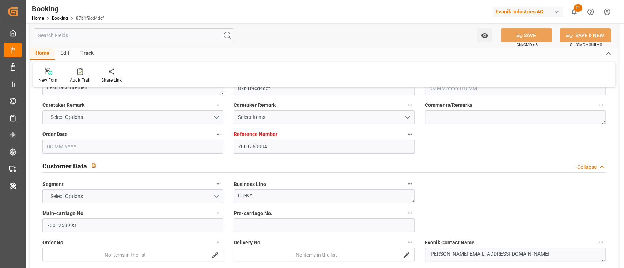
type input "7001259994"
type input "Hapag Lloyd"
type input "Hapag Lloyd Aktiengesellschaft"
type input "NLRTM"
type input "SADMM"
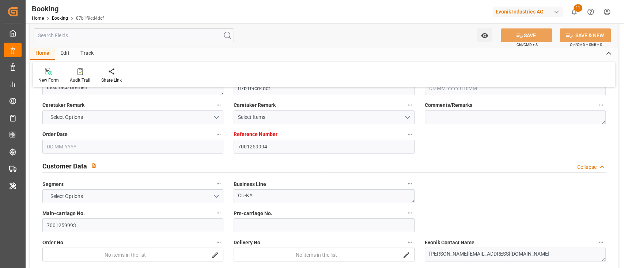
type input "OMSLL"
type input "0"
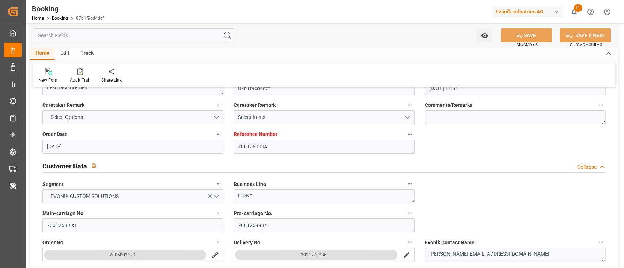
type input "27.08.2025 11:51"
type input "27.08.2025"
type input "23.10.2025"
type input "05.09.2025"
type input "05.09.2025 00:00"
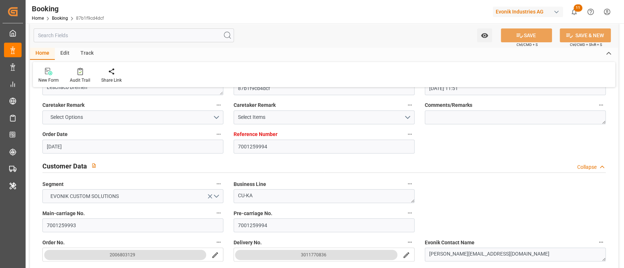
type input "05.09.2025 00:00"
type input "01.09.2025"
type input "05.09.2025"
type input "12.09.2025 00:00"
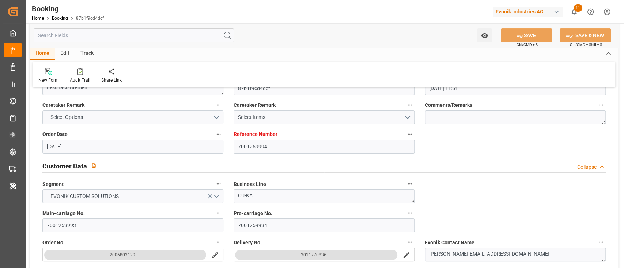
type input "30.10.2025 00:00"
type input "23.10.2025 00:00"
type input "19.10.2025 00:00"
type input "25.10.2025 00:00"
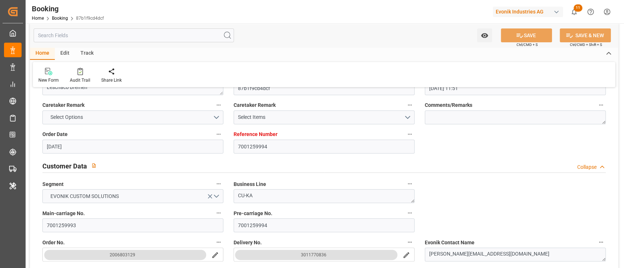
type input "25.10.2025 00:00"
type input "05.09.2025 09:04"
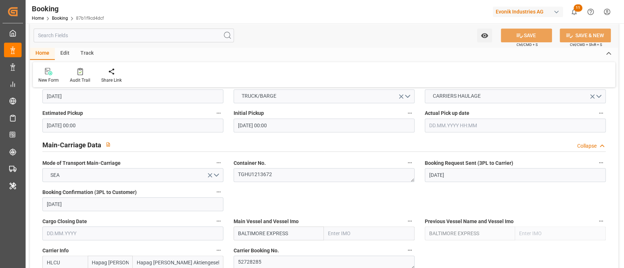
scroll to position [469, 0]
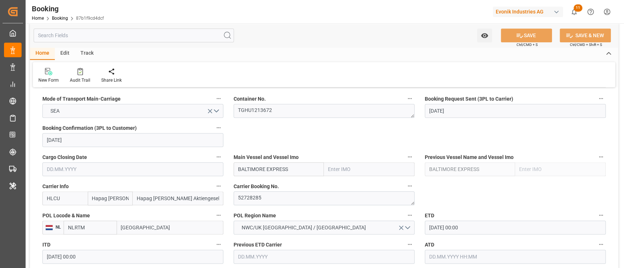
click at [298, 168] on input "BALTIMORE EXPRESS" at bounding box center [278, 170] width 91 height 14
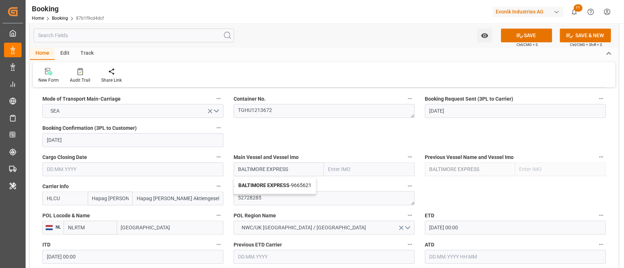
click at [288, 184] on b "BALTIMORE EXPRESS" at bounding box center [263, 186] width 51 height 6
type input "BALTIMORE EXPRESS"
type input "9665621"
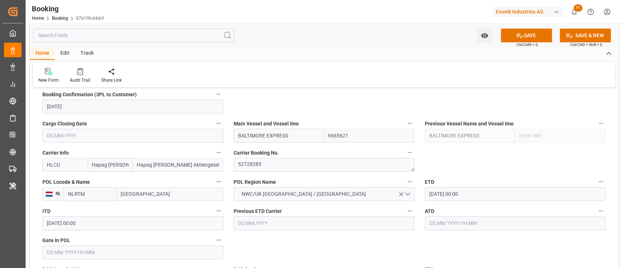
scroll to position [517, 0]
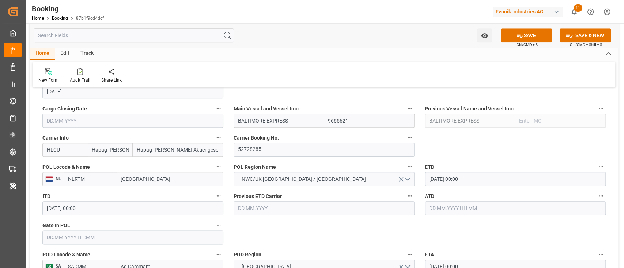
type input "BALTIMORE EXPRESS"
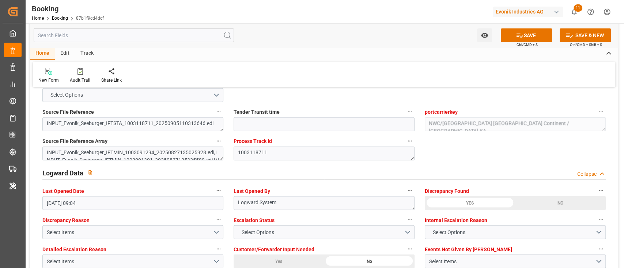
scroll to position [1394, 0]
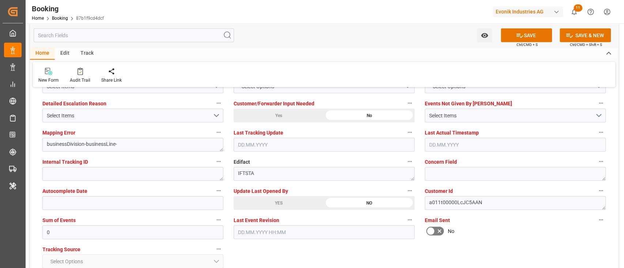
click at [257, 214] on div "Last Event Revision" at bounding box center [323, 227] width 191 height 29
click at [261, 209] on div "YES" at bounding box center [278, 204] width 90 height 14
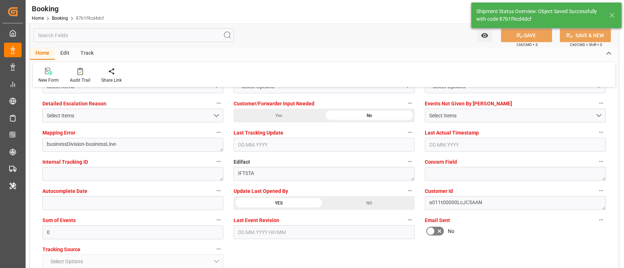
type textarea "[PERSON_NAME]"
type input "BALTIMORE EXPRESS"
type input "05.09.2025 09:06"
